Goal: Book appointment/travel/reservation

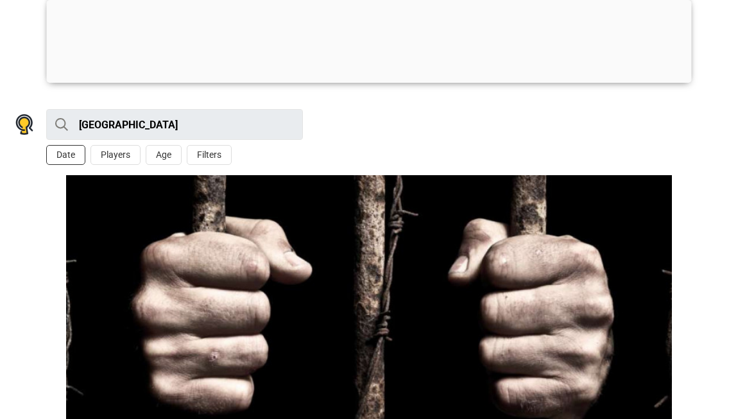
click at [65, 146] on button "Date" at bounding box center [65, 155] width 39 height 20
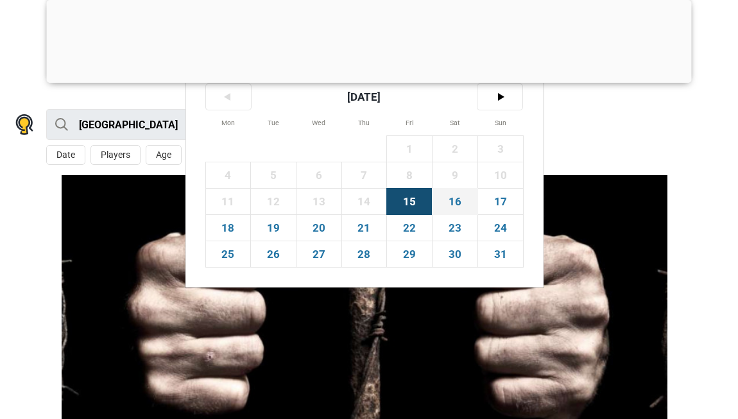
click at [459, 198] on span "16" at bounding box center [454, 202] width 45 height 26
type input "[DATE] (Sat)"
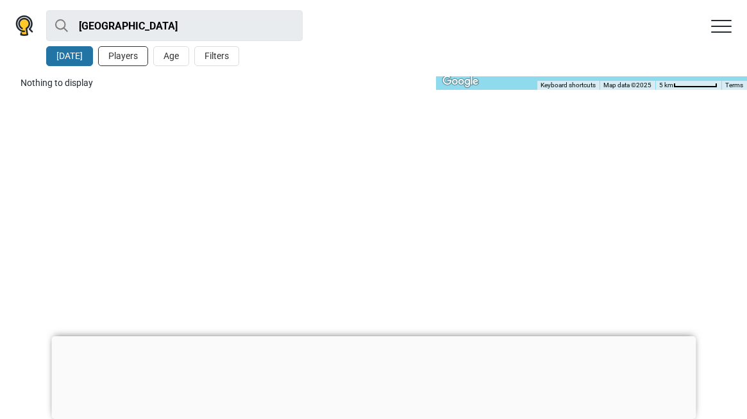
click at [125, 53] on button "Players" at bounding box center [123, 56] width 50 height 20
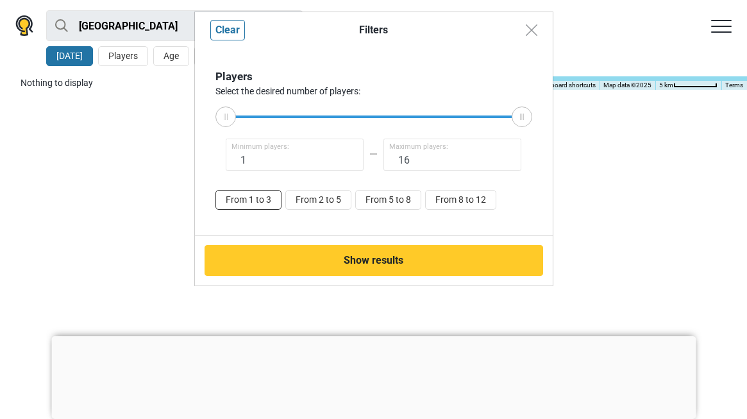
click at [257, 202] on button "From 1 to 3" at bounding box center [248, 200] width 66 height 20
type input "3"
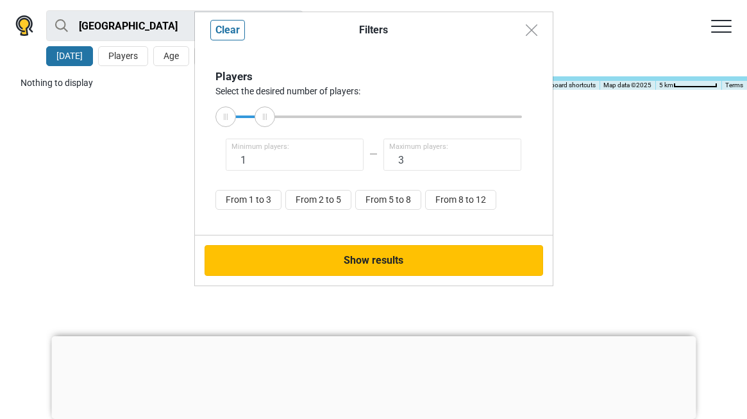
click at [361, 260] on button "Show results" at bounding box center [374, 260] width 339 height 31
